Goal: Transaction & Acquisition: Purchase product/service

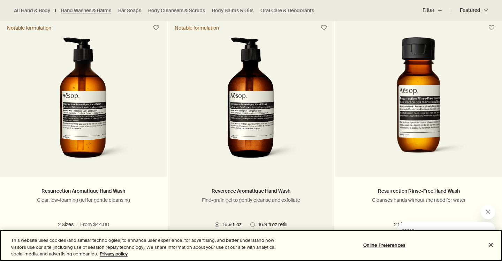
scroll to position [458, 0]
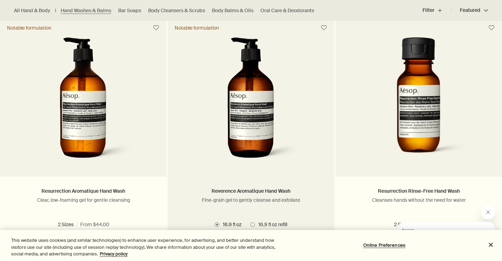
click at [268, 114] on img at bounding box center [251, 101] width 104 height 129
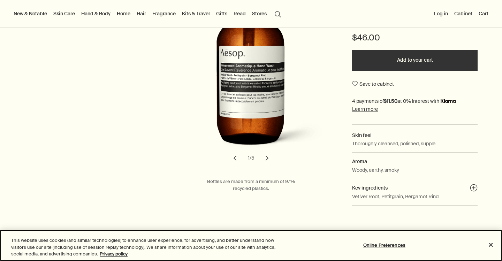
scroll to position [163, 0]
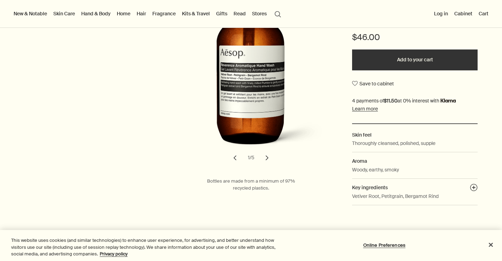
click at [374, 62] on button "Add to your cart" at bounding box center [414, 59] width 125 height 21
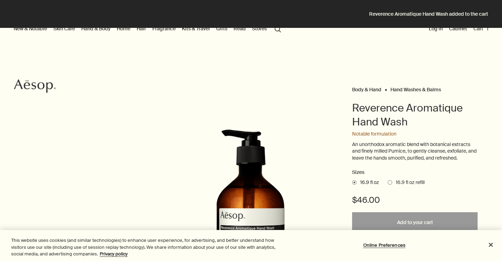
scroll to position [0, 0]
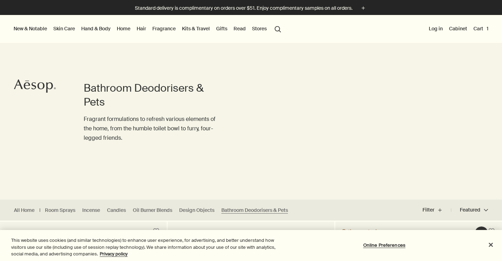
click at [100, 29] on link "Hand & Body" at bounding box center [96, 28] width 32 height 9
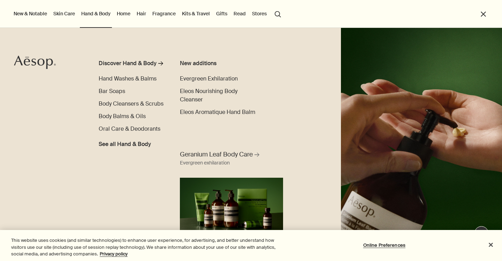
click at [121, 13] on link "Home" at bounding box center [123, 13] width 16 height 9
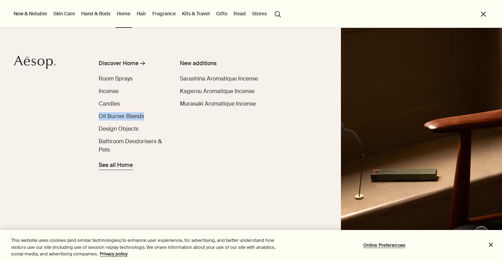
click at [106, 168] on span "See all Home" at bounding box center [116, 165] width 34 height 8
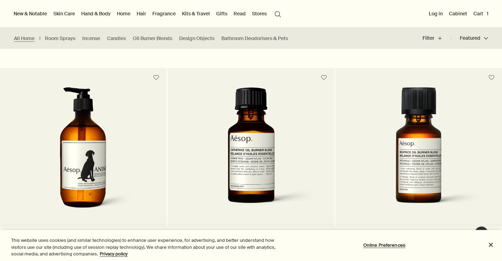
scroll to position [759, 0]
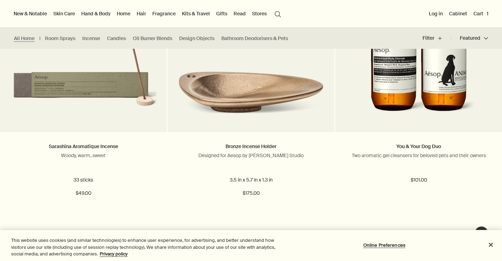
click at [93, 13] on link "Hand & Body" at bounding box center [96, 13] width 32 height 9
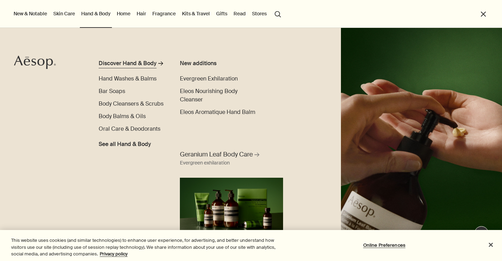
click at [126, 61] on div "Discover Hand & Body" at bounding box center [128, 63] width 58 height 8
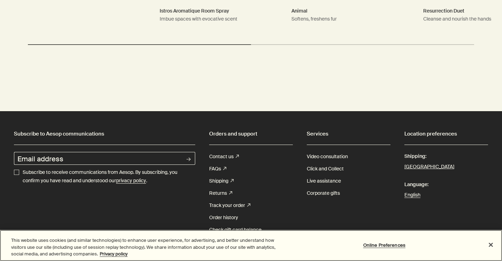
scroll to position [963, 0]
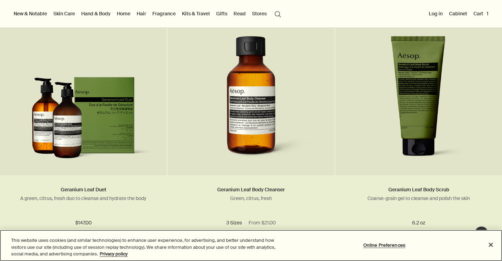
scroll to position [417, 0]
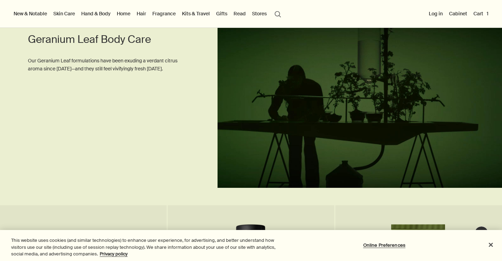
click at [477, 14] on button "Cart 1" at bounding box center [481, 13] width 18 height 9
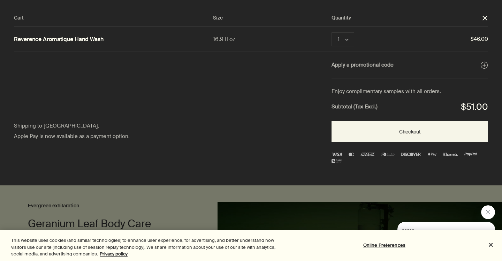
scroll to position [0, 0]
